Goal: Task Accomplishment & Management: Manage account settings

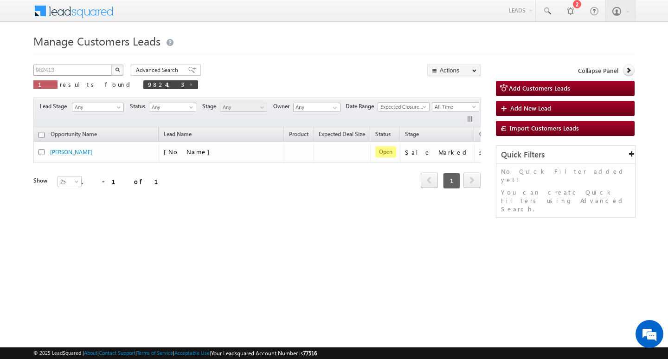
scroll to position [0, 38]
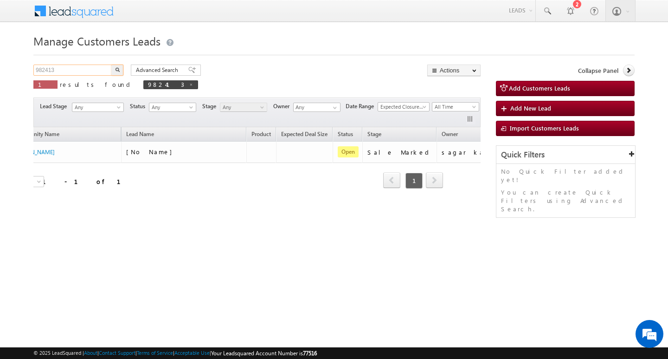
click at [79, 72] on input "982413" at bounding box center [72, 69] width 79 height 11
type input "Search Customers Leads"
click at [91, 67] on input "text" at bounding box center [72, 69] width 79 height 11
paste input "9373981168"
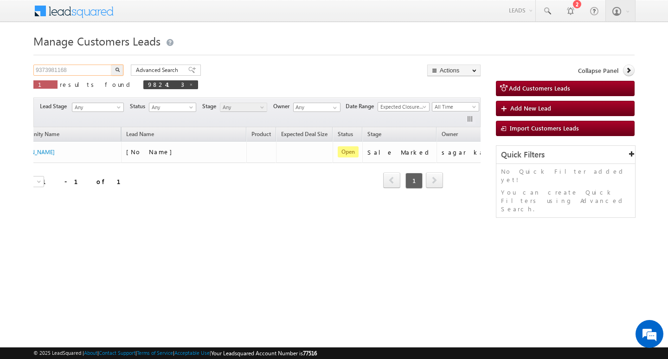
type input "9373981168"
click at [111, 64] on button "button" at bounding box center [117, 69] width 12 height 11
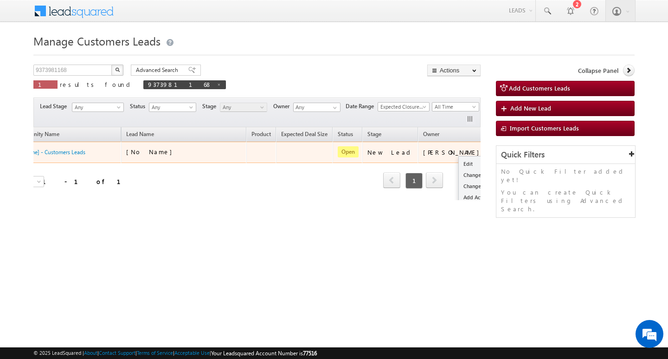
click at [496, 150] on button "button" at bounding box center [500, 151] width 9 height 9
click at [459, 163] on link "Edit" at bounding box center [482, 163] width 46 height 11
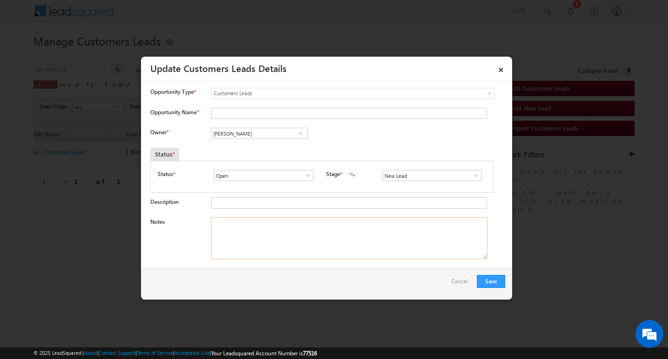
click at [355, 233] on textarea "Notes" at bounding box center [349, 238] width 277 height 42
click at [498, 68] on link "×" at bounding box center [501, 68] width 16 height 16
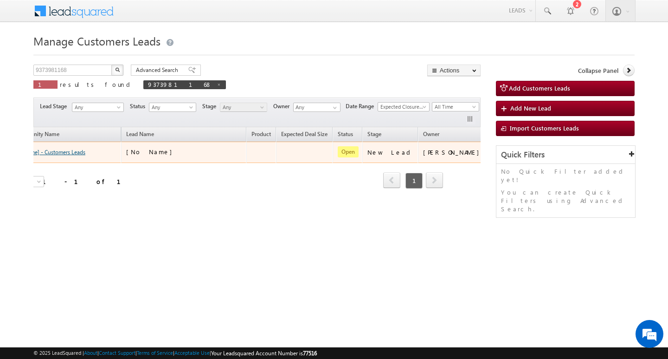
click at [50, 149] on link "[No Name] - Customers Leads" at bounding box center [49, 151] width 73 height 7
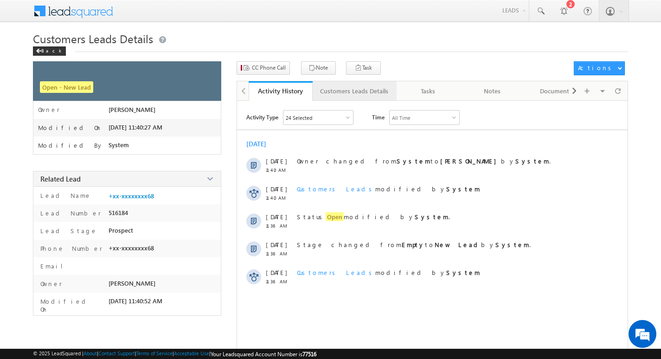
click at [348, 86] on div "Customers Leads Details" at bounding box center [354, 90] width 68 height 11
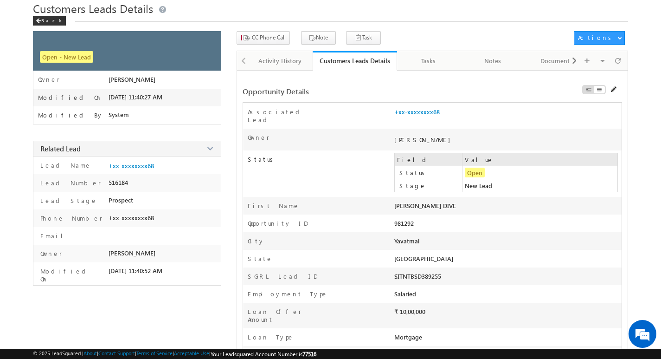
scroll to position [46, 0]
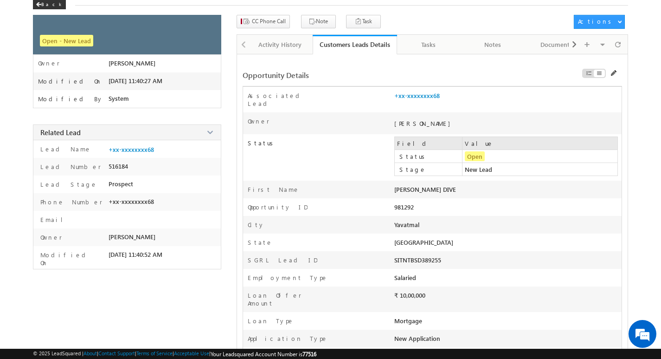
click at [416, 203] on div "981292" at bounding box center [462, 209] width 136 height 13
copy div "981292 Address Pincode"
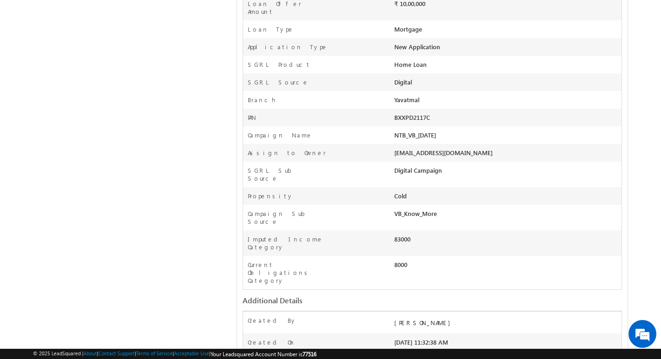
scroll to position [344, 0]
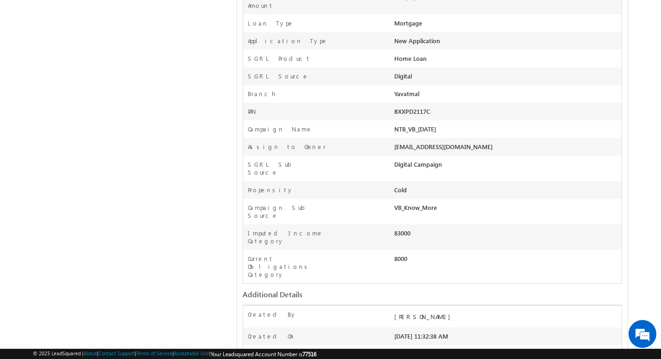
click at [424, 203] on div "VB_Know_More" at bounding box center [462, 209] width 136 height 13
copy div "VB_Know_More Assign To Designation opp share Appointment Date & Time Follow-Up-…"
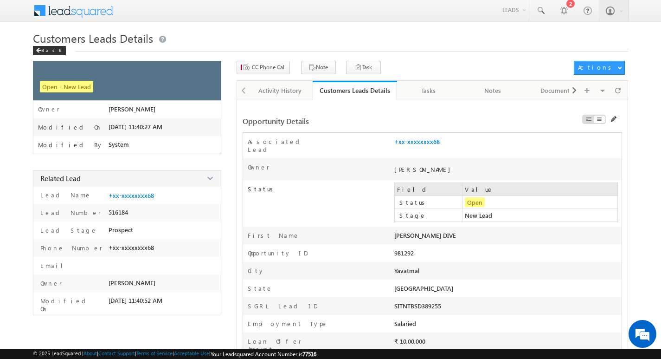
scroll to position [0, 0]
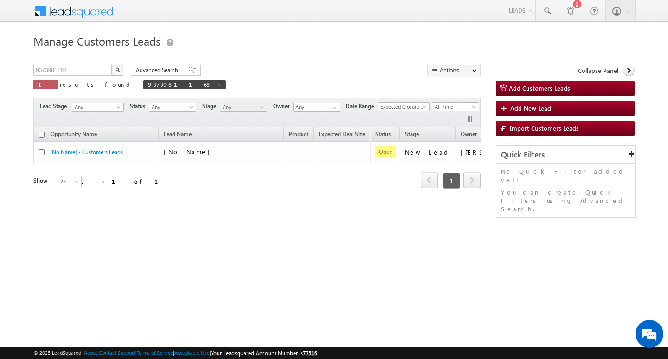
scroll to position [0, 38]
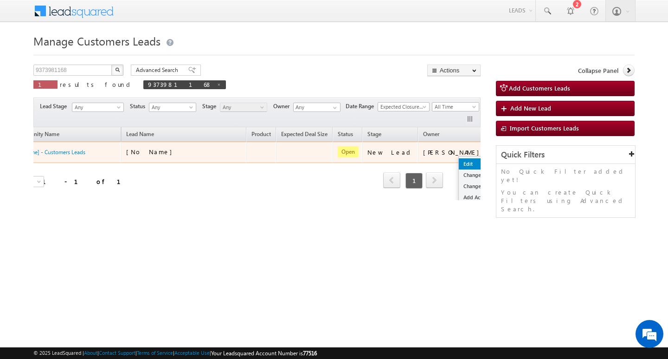
click at [459, 161] on link "Edit" at bounding box center [482, 163] width 46 height 11
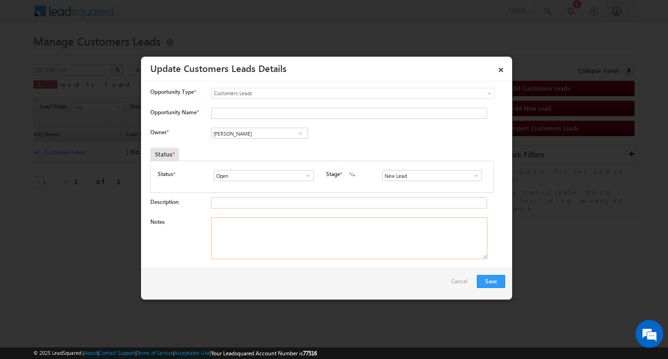
click at [373, 247] on textarea "Notes" at bounding box center [349, 238] width 277 height 42
click at [472, 173] on span at bounding box center [476, 175] width 9 height 7
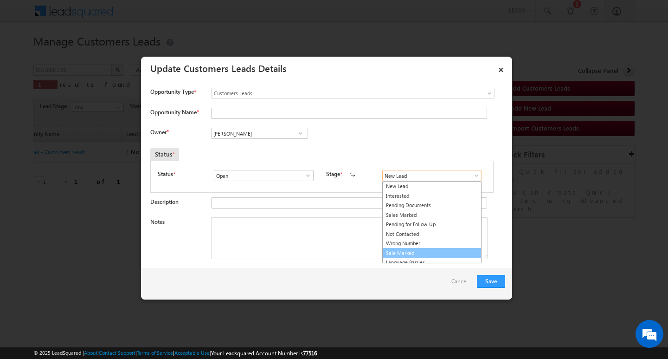
click at [448, 250] on link "Sale Marked" at bounding box center [431, 253] width 99 height 11
type input "Sale Marked"
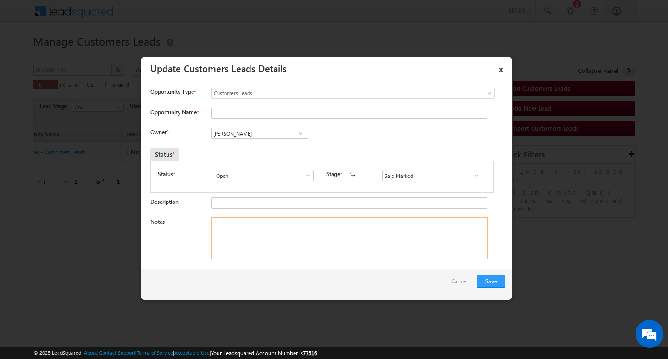
click at [325, 236] on textarea "Notes" at bounding box center [349, 238] width 277 height 42
click at [255, 130] on input "[PERSON_NAME]" at bounding box center [259, 133] width 97 height 11
click at [418, 257] on textarea "Notes" at bounding box center [349, 238] width 277 height 42
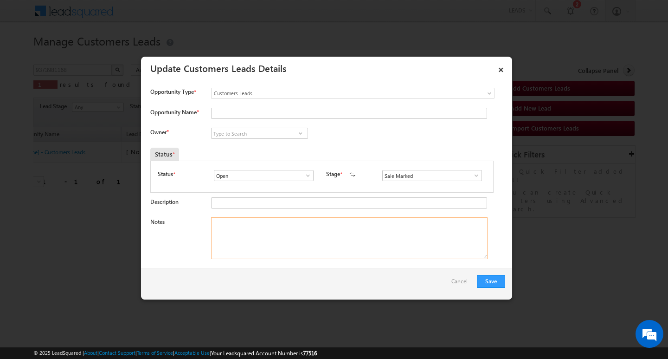
click at [281, 250] on textarea "Notes" at bounding box center [349, 238] width 277 height 42
paste textarea "Customer Name / MARUTI BIDA / / AG : 40Y / MOTHE INCOME : 21/ WORAK EXPW : 20Y …"
type textarea "Customer Name / MARUTI BIDA / / AG : 40Y / MOTHE INCOME : 21/ WORAK EXPW : 20Y …"
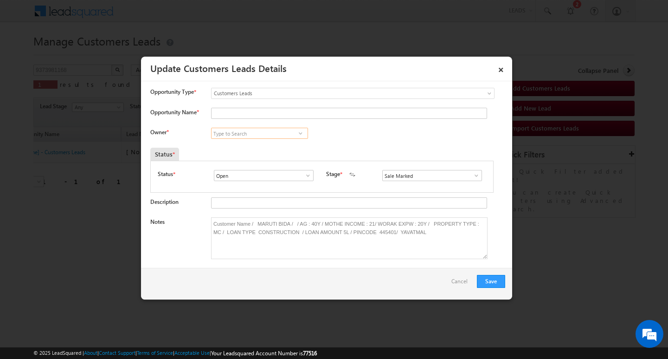
click at [274, 135] on input at bounding box center [259, 133] width 97 height 11
click at [235, 131] on input at bounding box center [259, 133] width 97 height 11
paste input "Amol Sharadrao Bobade"
click at [254, 145] on link "Amol Sharadrao Bobade amol.bobade@sgrlimited.in" at bounding box center [259, 148] width 97 height 18
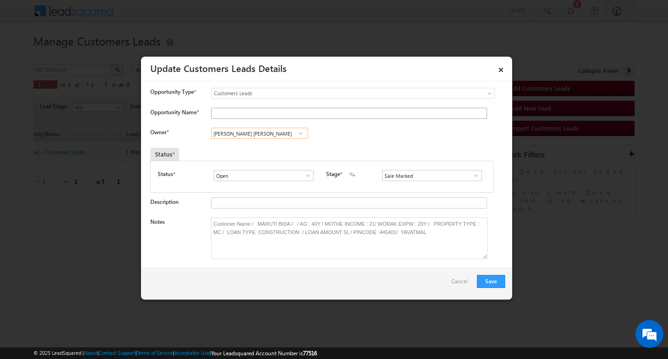
type input "Amol Sharadrao Bobade"
click at [263, 115] on input "Opportunity Name *" at bounding box center [349, 113] width 276 height 11
drag, startPoint x: 263, startPoint y: 115, endPoint x: 176, endPoint y: 98, distance: 88.4
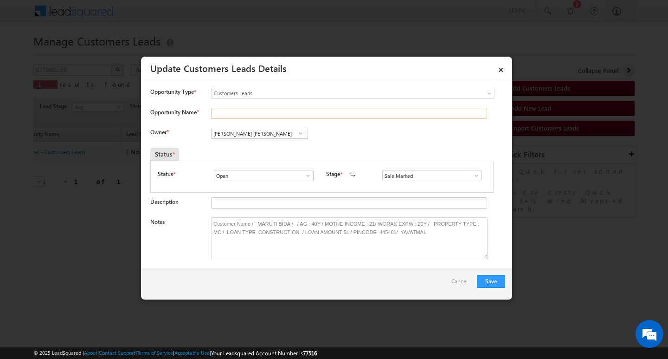
click at [258, 115] on input "Opportunity Name *" at bounding box center [349, 113] width 276 height 11
click at [264, 116] on input "Opportunity Name *" at bounding box center [349, 113] width 276 height 11
paste input "MARUTI BIDA"
type input "MARUTI BIDA"
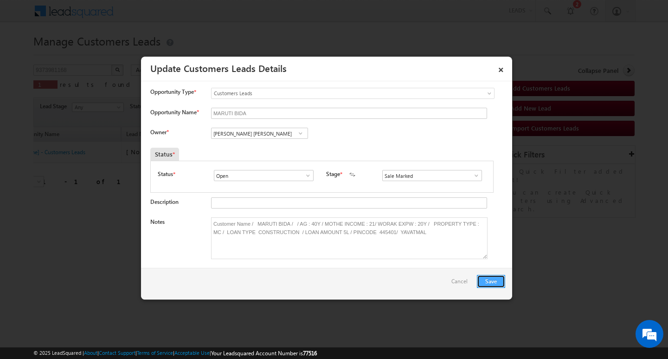
click at [488, 279] on button "Save" at bounding box center [491, 281] width 28 height 13
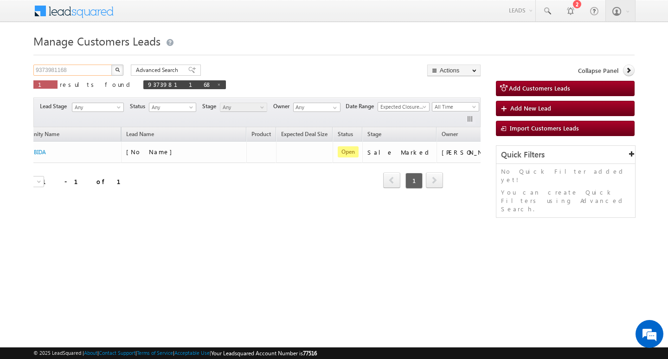
click at [89, 71] on input "9373981168" at bounding box center [72, 69] width 79 height 11
type input "Search Customers Leads"
click at [93, 65] on input "text" at bounding box center [72, 69] width 79 height 11
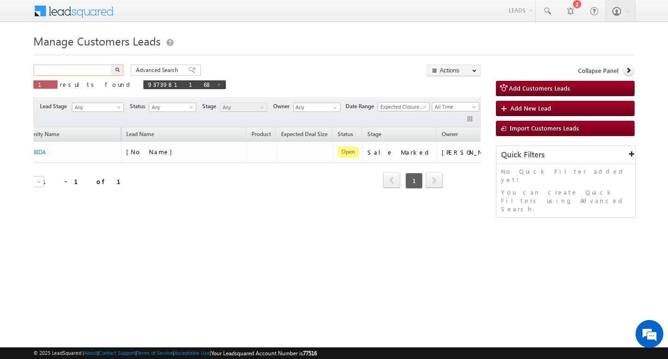
click at [93, 65] on input "text" at bounding box center [72, 69] width 79 height 11
paste input "982594"
type input "982594"
click at [111, 64] on button "button" at bounding box center [117, 69] width 12 height 11
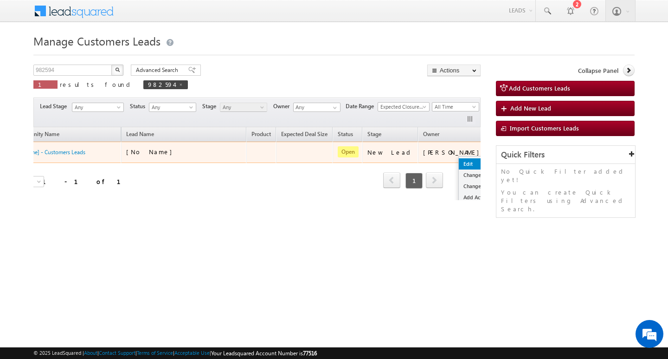
click at [459, 160] on link "Edit" at bounding box center [482, 163] width 46 height 11
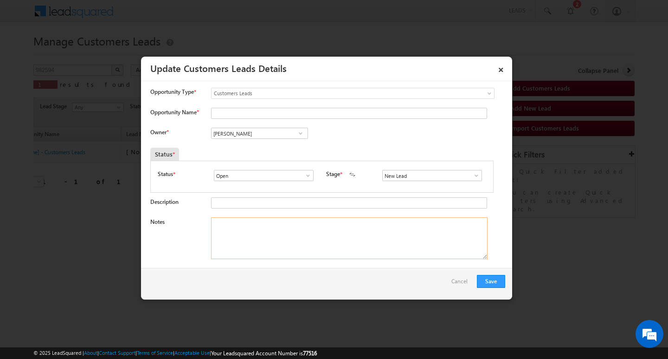
click at [251, 218] on textarea "Notes" at bounding box center [349, 238] width 277 height 42
click at [473, 175] on span at bounding box center [476, 175] width 9 height 7
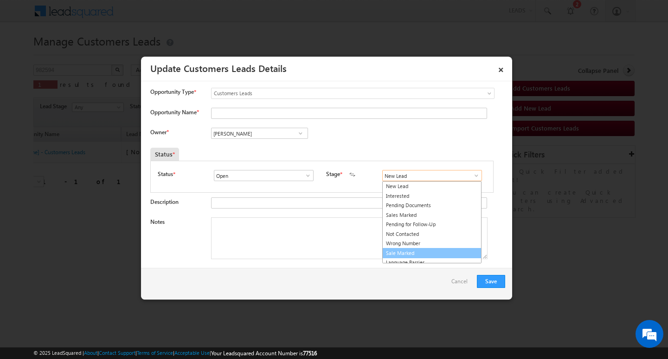
click at [447, 250] on link "Sale Marked" at bounding box center [431, 253] width 99 height 11
type input "Sale Marked"
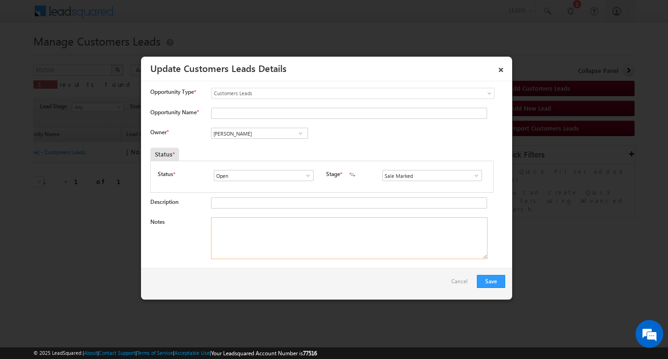
click at [322, 251] on textarea "Notes" at bounding box center [349, 238] width 277 height 42
click at [251, 128] on input "[PERSON_NAME]" at bounding box center [259, 133] width 97 height 11
click at [261, 107] on div "Opportunity Type * Select any Activity Bank Mitra Leads Builders Leads Customer…" at bounding box center [327, 98] width 355 height 20
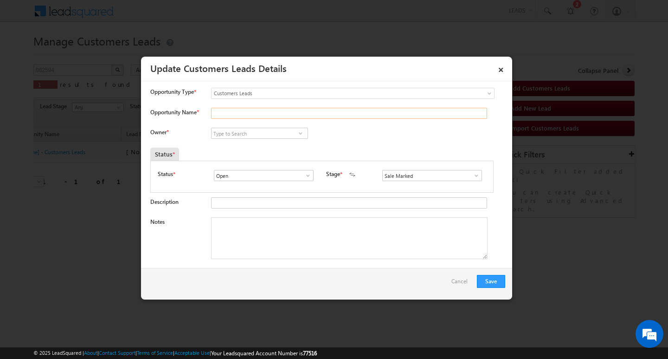
click at [260, 114] on input "Opportunity Name *" at bounding box center [349, 113] width 276 height 11
paste input "/ UMESHA RAO"
type input "/ UMESHA RAO"
click at [264, 245] on textarea "Notes" at bounding box center [349, 238] width 277 height 42
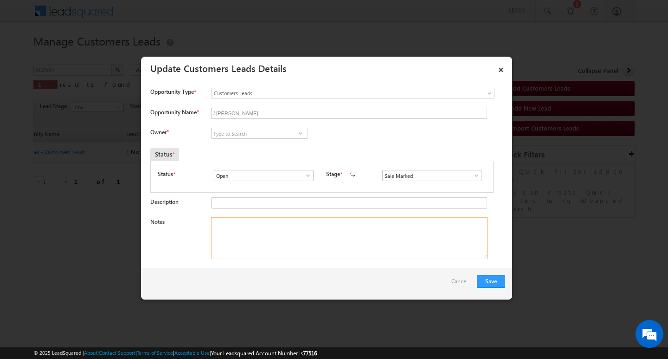
click at [280, 227] on textarea "Notes" at bounding box center [349, 238] width 277 height 42
paste textarea "Customer Name / UMESHA RAO / AG : 40Y /Self_Employed MOTHE INCOME 80K / W ORAK …"
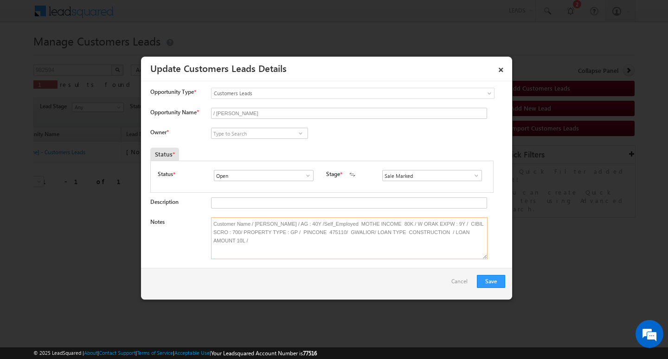
type textarea "Customer Name / UMESHA RAO / AG : 40Y /Self_Employed MOTHE INCOME 80K / W ORAK …"
click at [247, 134] on input at bounding box center [259, 133] width 97 height 11
click at [214, 112] on input "/ UMESHA RAO" at bounding box center [349, 113] width 276 height 11
type input "UMESHA RAO"
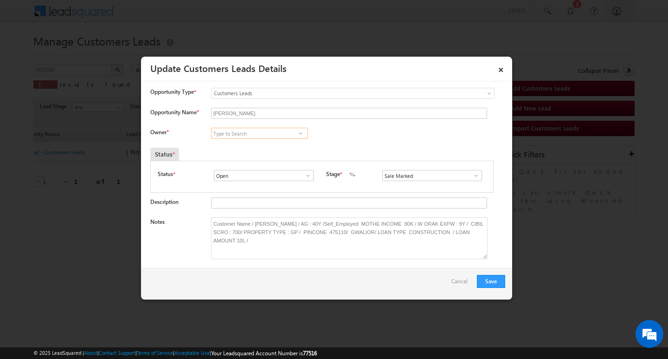
click at [269, 133] on input at bounding box center [259, 133] width 97 height 11
paste input "Vishal Ghorpade"
click at [265, 147] on link "Vishal Ghorpade vishal.g@sgrlimited.in" at bounding box center [259, 148] width 97 height 18
type input "Vishal Ghorpade"
click at [501, 284] on button "Save" at bounding box center [491, 281] width 28 height 13
